Goal: Task Accomplishment & Management: Use online tool/utility

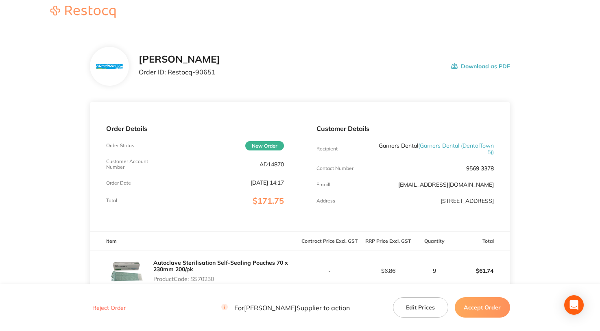
scroll to position [5, 0]
click at [276, 166] on p "AD14870" at bounding box center [272, 165] width 24 height 7
copy p "AD14870"
drag, startPoint x: 168, startPoint y: 73, endPoint x: 213, endPoint y: 76, distance: 45.7
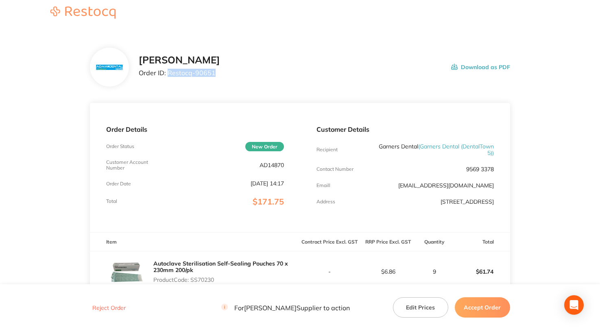
click at [213, 76] on p "Order ID: Restocq- 90651" at bounding box center [179, 72] width 81 height 7
copy p "Restocq- 90651"
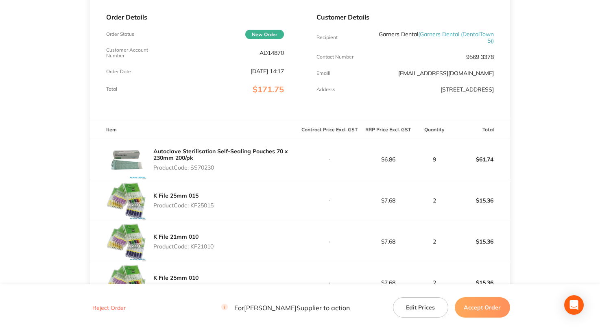
scroll to position [127, 0]
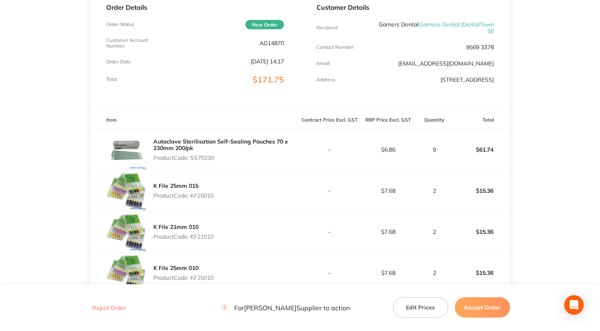
click at [201, 157] on p "Product Code: SS70230" at bounding box center [226, 158] width 146 height 7
copy p "SS70230"
click at [207, 194] on p "Product Code: KF25015" at bounding box center [183, 195] width 60 height 7
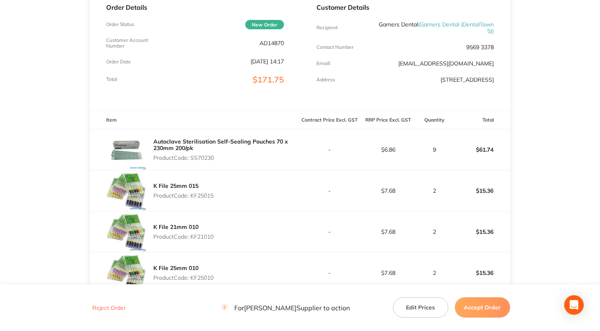
copy p "KF25015"
click at [208, 239] on p "Product Code: KF21010" at bounding box center [183, 237] width 60 height 7
copy p "KF21010"
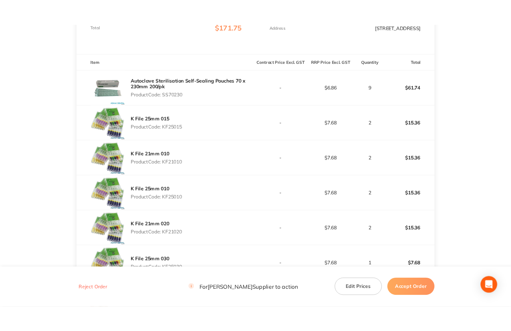
scroll to position [208, 0]
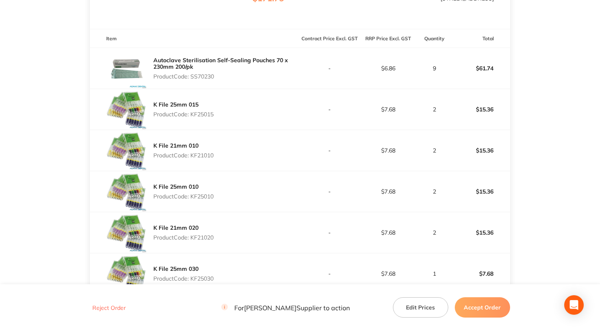
click at [192, 197] on p "Product Code: KF25010" at bounding box center [183, 196] width 60 height 7
copy p "KF25010"
click at [200, 154] on p "Product Code: KF21010" at bounding box center [183, 155] width 60 height 7
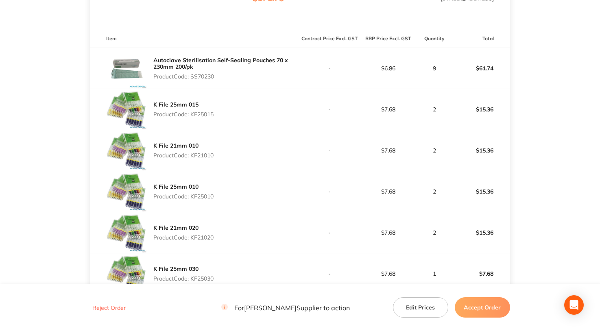
copy p "KF21010"
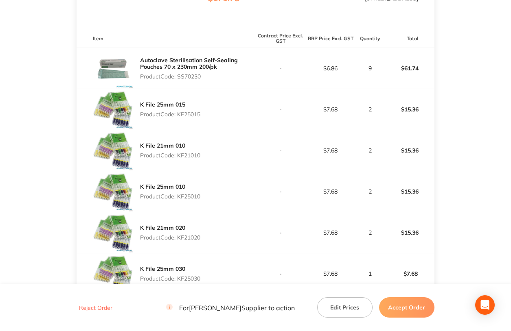
click at [190, 200] on p "Product Code: KF25010" at bounding box center [170, 196] width 60 height 7
click at [191, 200] on p "Product Code: KF25010" at bounding box center [170, 196] width 60 height 7
copy p "KF25010"
click at [189, 241] on p "Product Code: KF21020" at bounding box center [170, 237] width 60 height 7
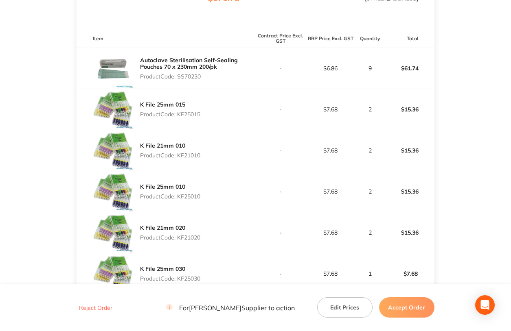
click at [189, 241] on p "Product Code: KF21020" at bounding box center [170, 237] width 60 height 7
copy p "KF21020"
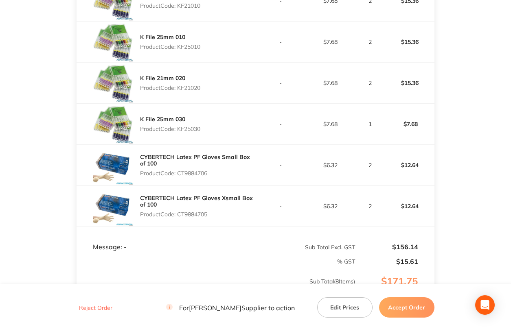
scroll to position [371, 0]
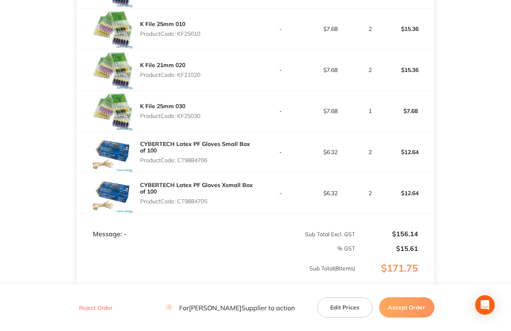
click at [195, 119] on p "Product Code: KF25030" at bounding box center [170, 116] width 60 height 7
click at [192, 164] on p "Product Code: CT9884706" at bounding box center [197, 160] width 115 height 7
click at [181, 205] on p "Product Code: CT9884705" at bounding box center [197, 201] width 115 height 7
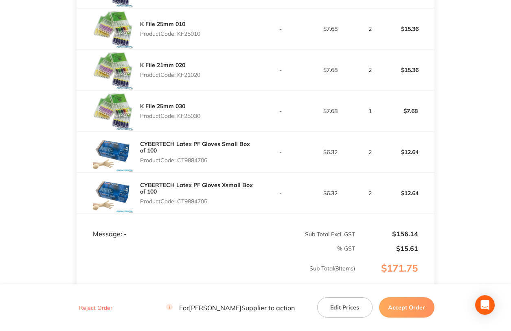
click at [181, 205] on p "Product Code: CT9884705" at bounding box center [197, 201] width 115 height 7
click at [397, 303] on button "Accept Order" at bounding box center [406, 307] width 55 height 20
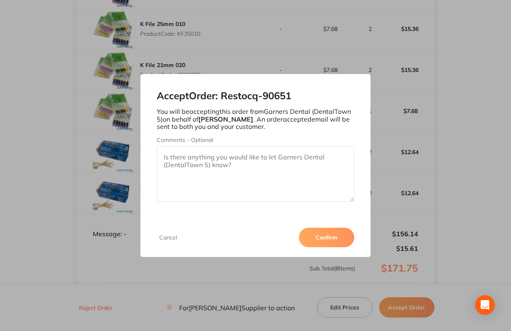
click at [328, 231] on button "Confirm" at bounding box center [326, 238] width 55 height 20
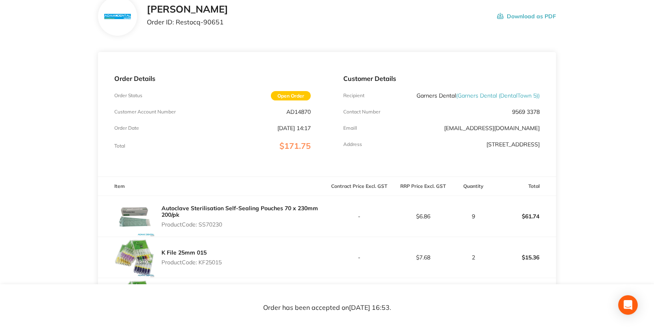
scroll to position [0, 0]
